Goal: Navigation & Orientation: Find specific page/section

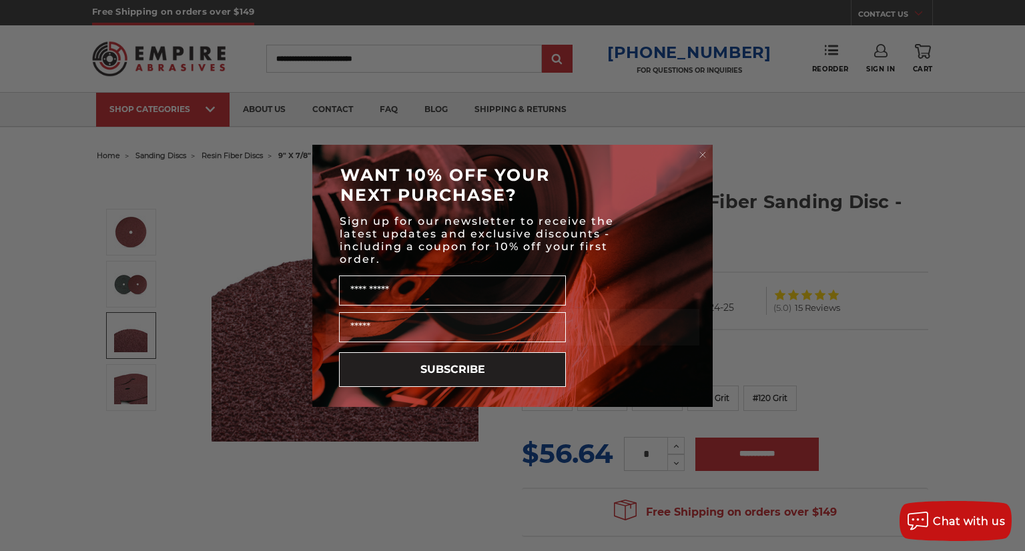
drag, startPoint x: 702, startPoint y: 153, endPoint x: 682, endPoint y: 163, distance: 22.4
click at [702, 152] on circle "Close dialog" at bounding box center [702, 154] width 13 height 13
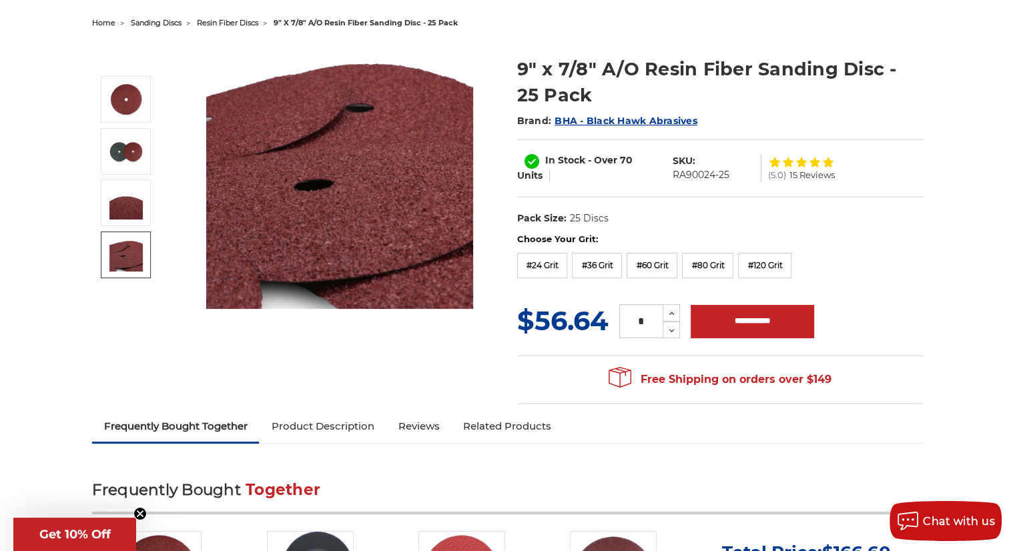
scroll to position [133, 0]
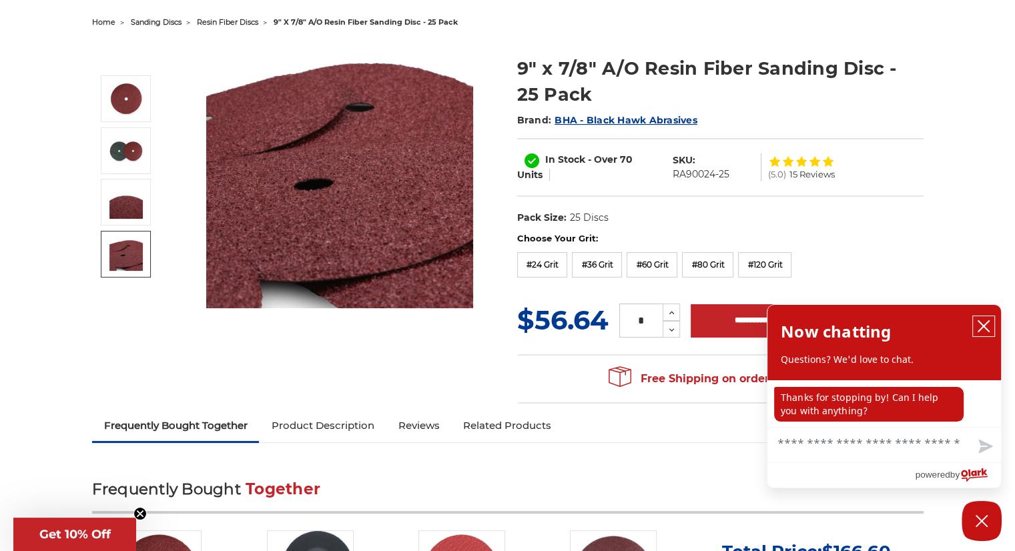
drag, startPoint x: 987, startPoint y: 332, endPoint x: 915, endPoint y: 310, distance: 75.3
click at [984, 329] on icon "close chatbox" at bounding box center [983, 326] width 13 height 13
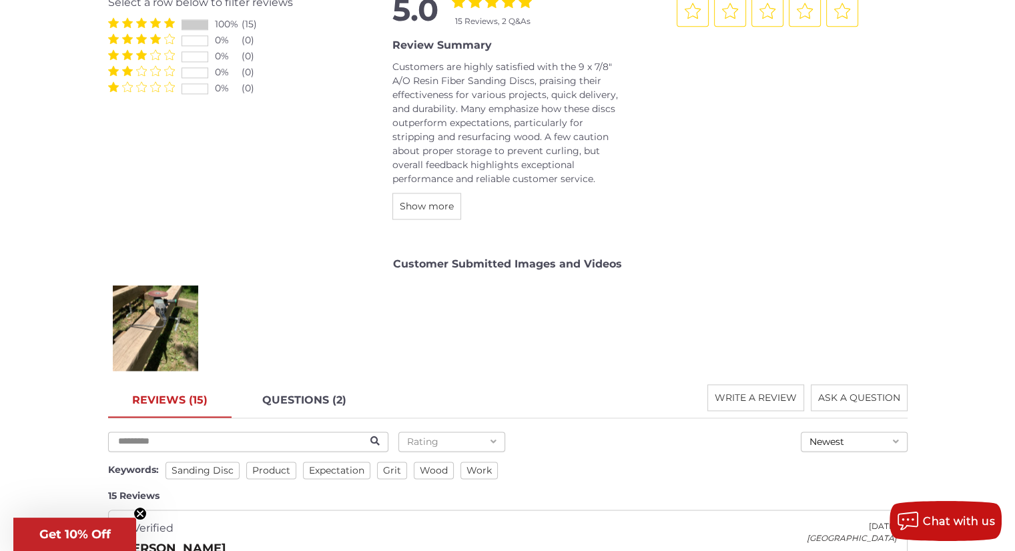
scroll to position [1801, 0]
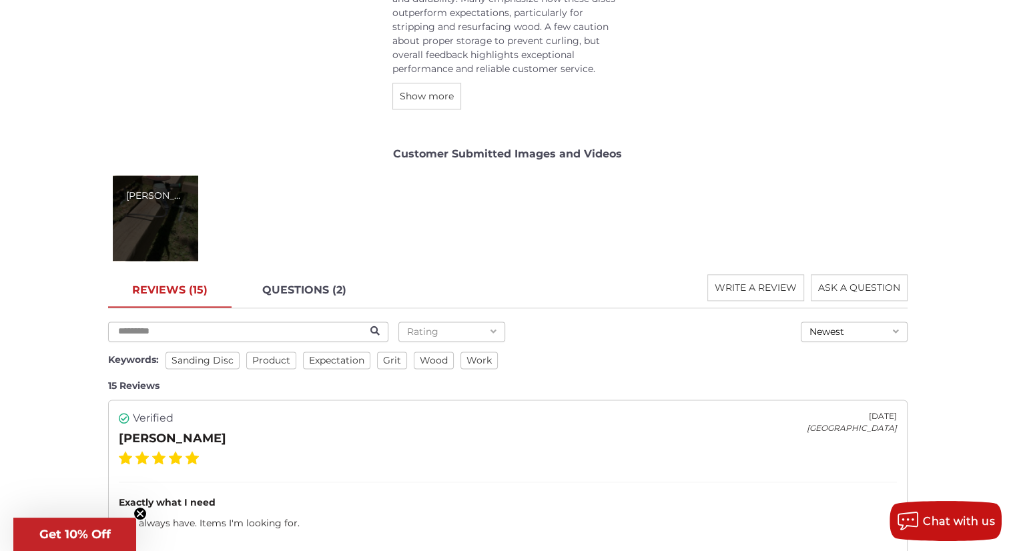
click at [168, 196] on div "[PERSON_NAME]" at bounding box center [155, 217] width 85 height 85
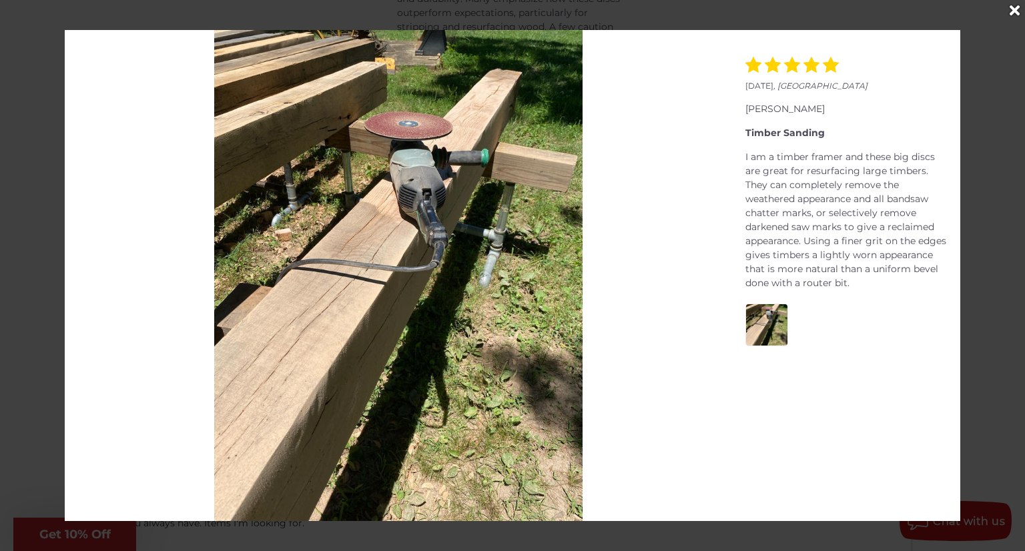
click at [1014, 12] on icon "Close" at bounding box center [1014, 10] width 10 height 15
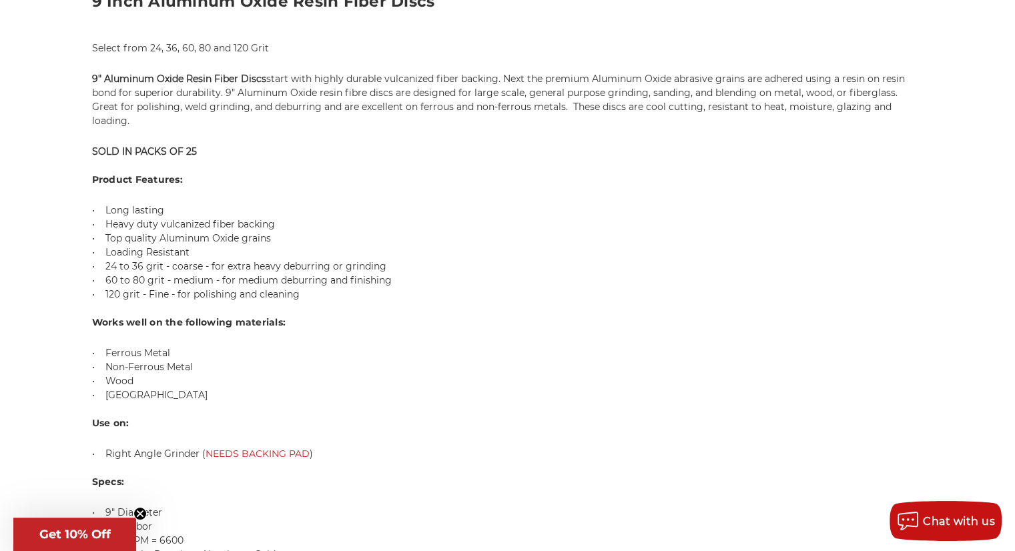
scroll to position [934, 0]
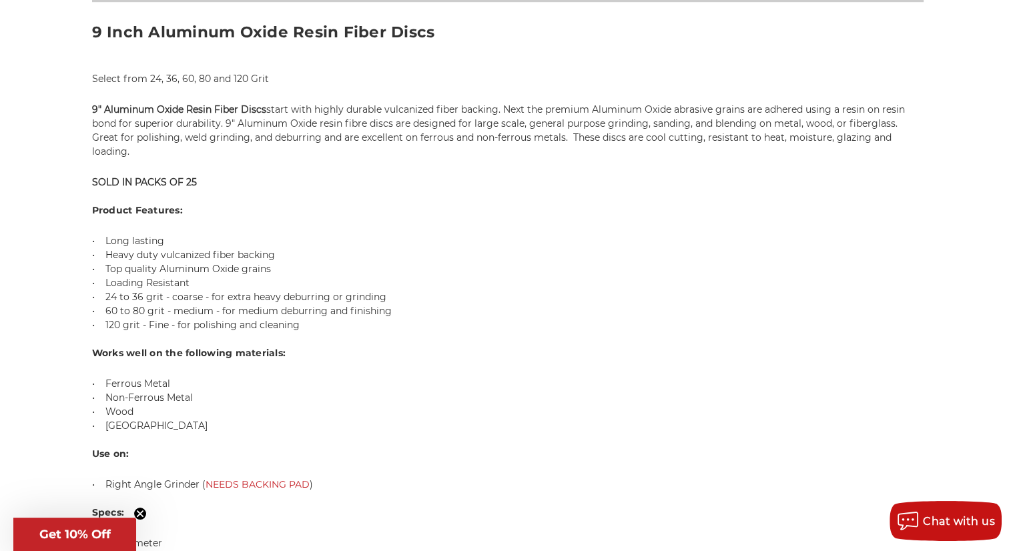
drag, startPoint x: 217, startPoint y: 270, endPoint x: 356, endPoint y: 266, distance: 138.1
click at [342, 268] on p "• Long lasting • Heavy duty vulcanized fiber backing • Top quality Aluminum Oxi…" at bounding box center [507, 283] width 831 height 98
drag, startPoint x: 379, startPoint y: 278, endPoint x: 107, endPoint y: 282, distance: 272.2
click at [107, 282] on p "• Long lasting • Heavy duty vulcanized fiber backing • Top quality Aluminum Oxi…" at bounding box center [507, 283] width 831 height 98
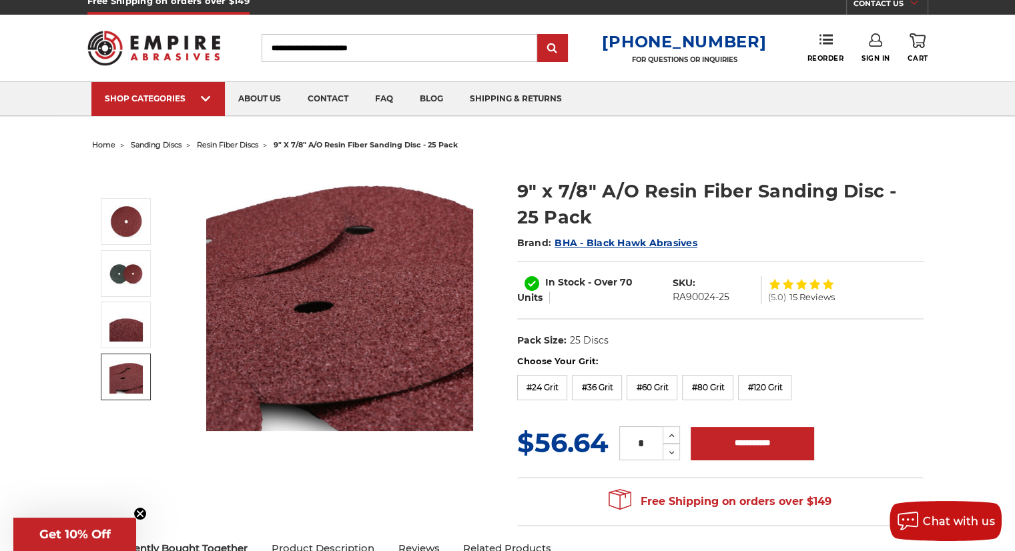
scroll to position [0, 0]
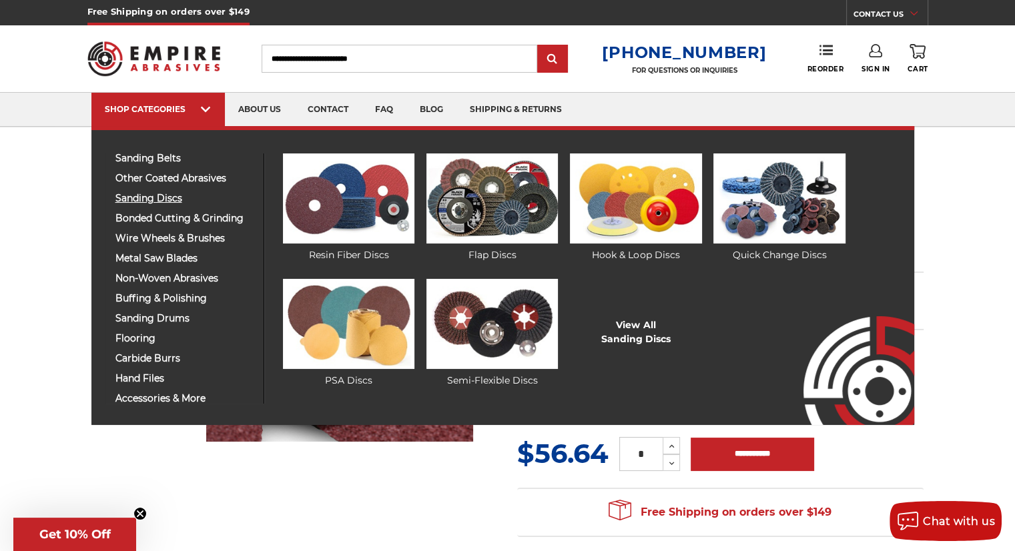
click at [147, 196] on span "sanding discs" at bounding box center [184, 198] width 138 height 10
